Goal: Check status: Check status

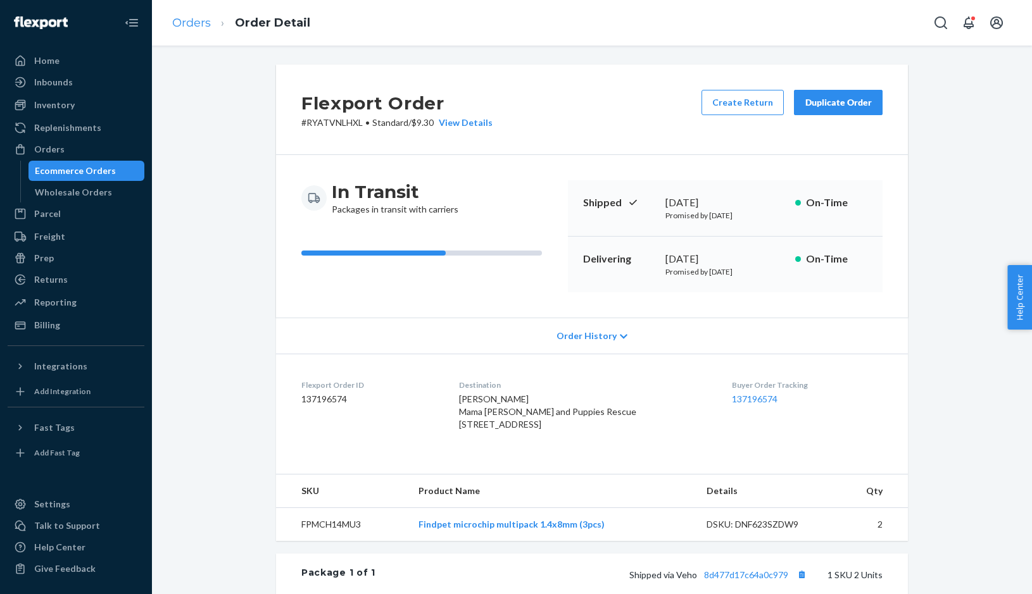
click at [201, 16] on link "Orders" at bounding box center [191, 23] width 39 height 14
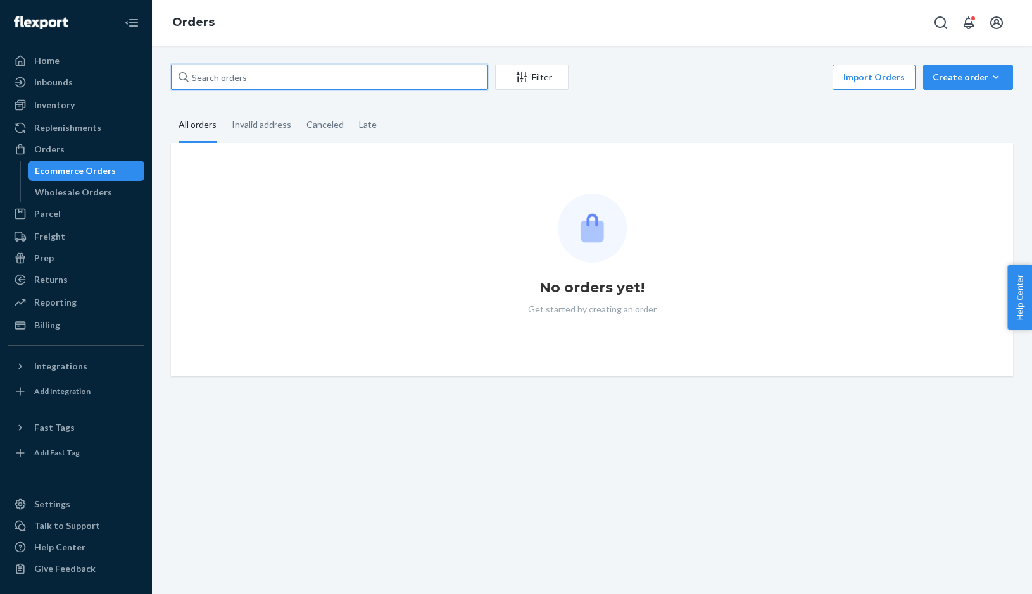
click at [322, 78] on input "text" at bounding box center [329, 77] width 317 height 25
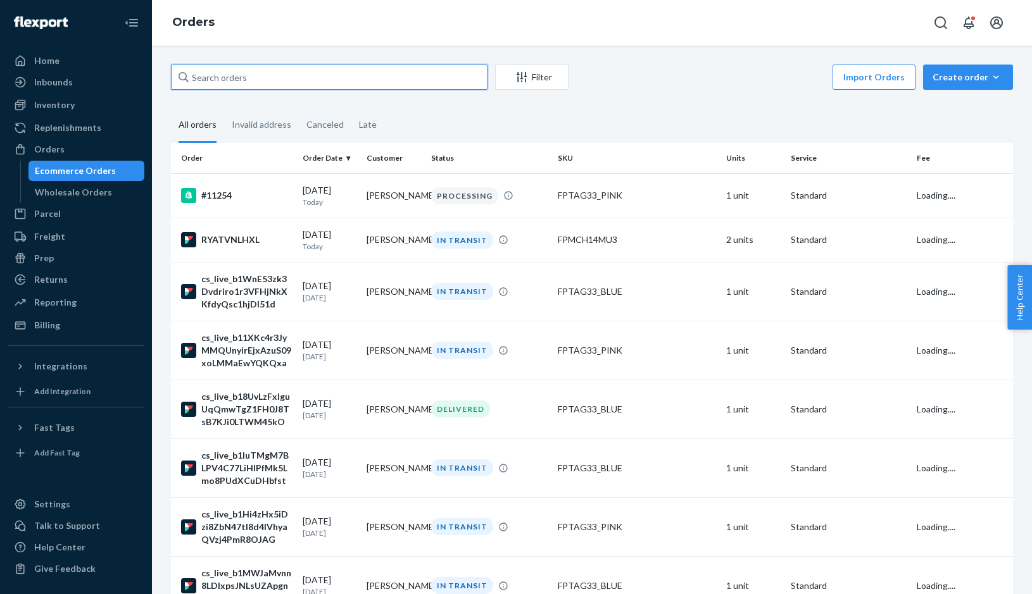
paste input "[PERSON_NAME]"
type input "[PERSON_NAME]"
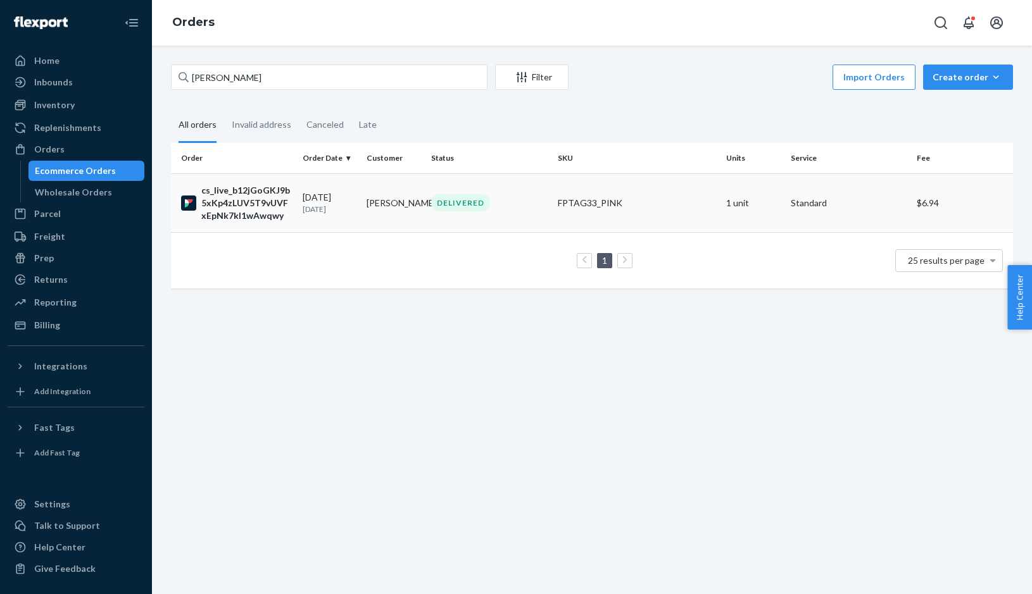
click at [548, 192] on td "DELIVERED" at bounding box center [489, 202] width 127 height 59
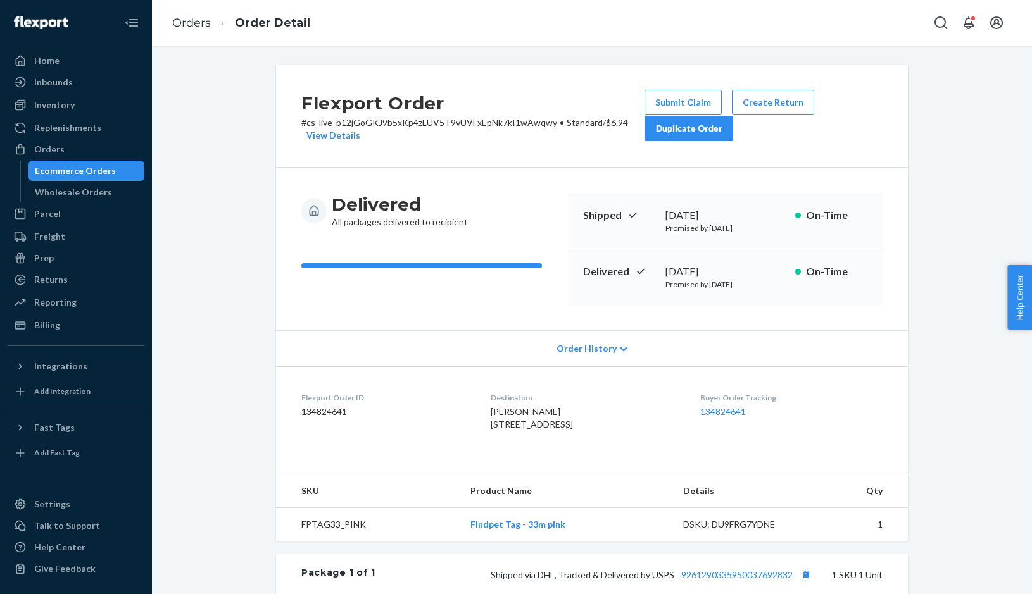
scroll to position [9, 0]
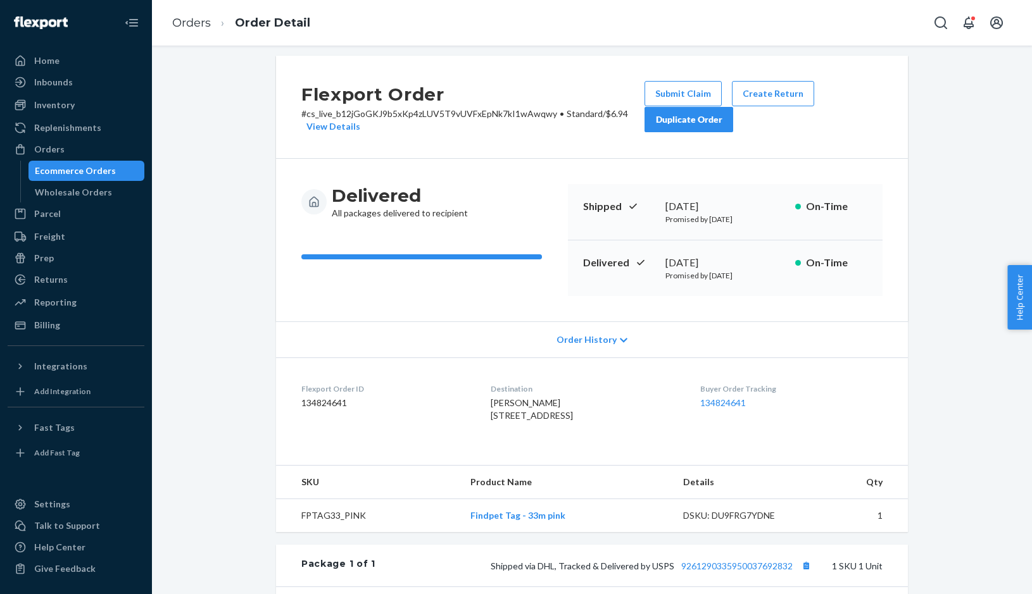
drag, startPoint x: 483, startPoint y: 403, endPoint x: 509, endPoint y: 429, distance: 36.7
click at [509, 421] on span "[PERSON_NAME] [STREET_ADDRESS]" at bounding box center [532, 409] width 82 height 23
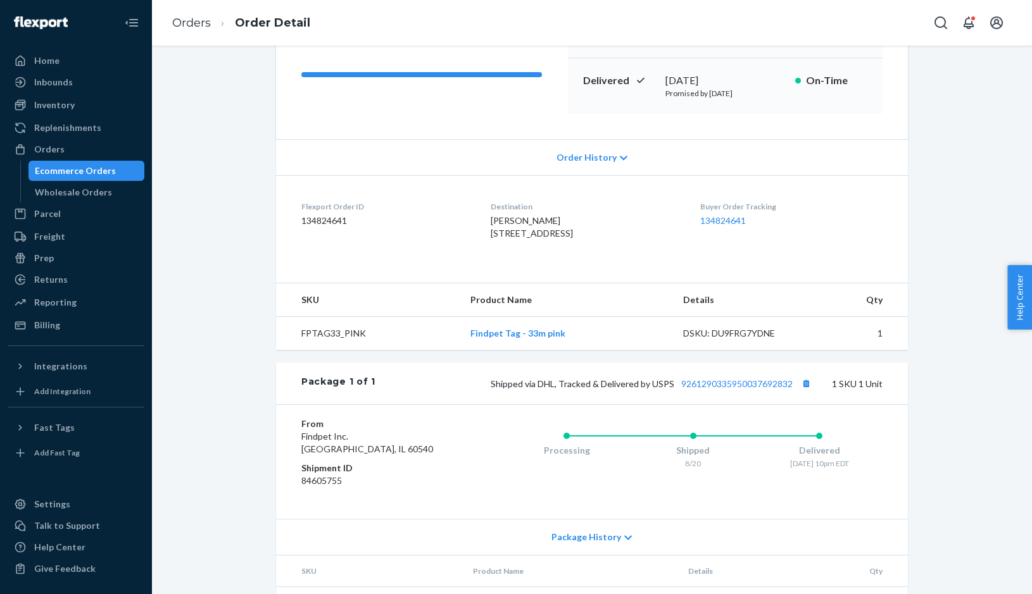
scroll to position [236, 0]
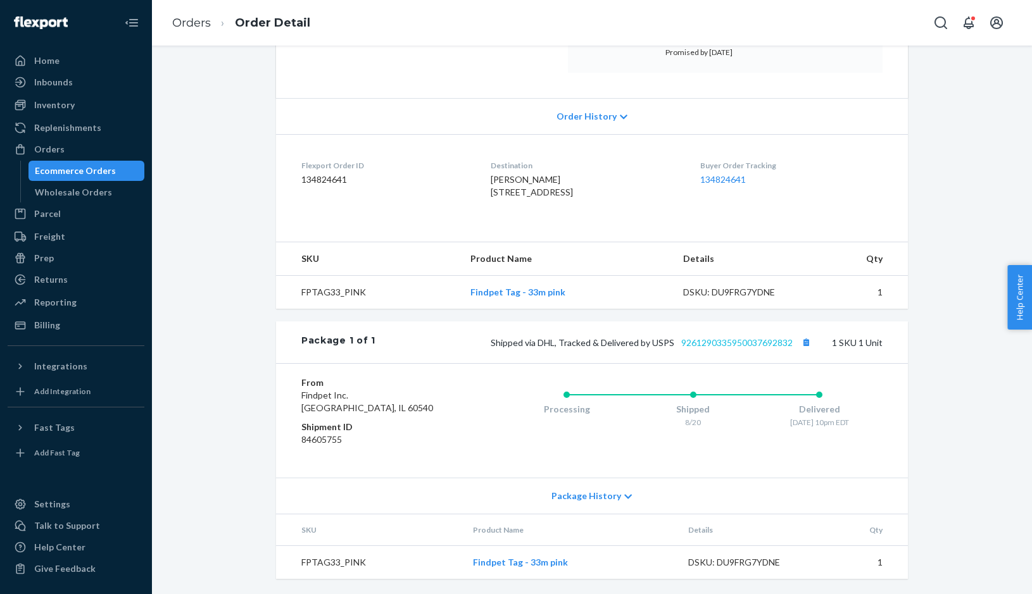
click at [731, 348] on link "9261290335950037692832" at bounding box center [736, 342] width 111 height 11
